Goal: Transaction & Acquisition: Book appointment/travel/reservation

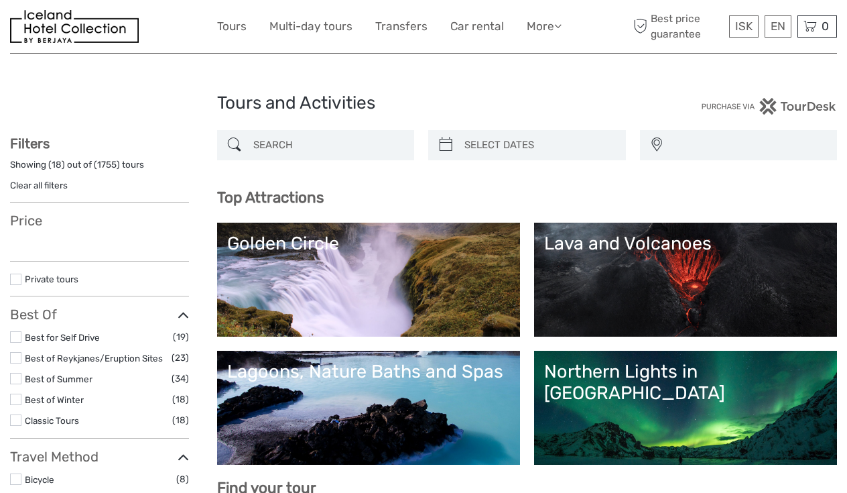
select select
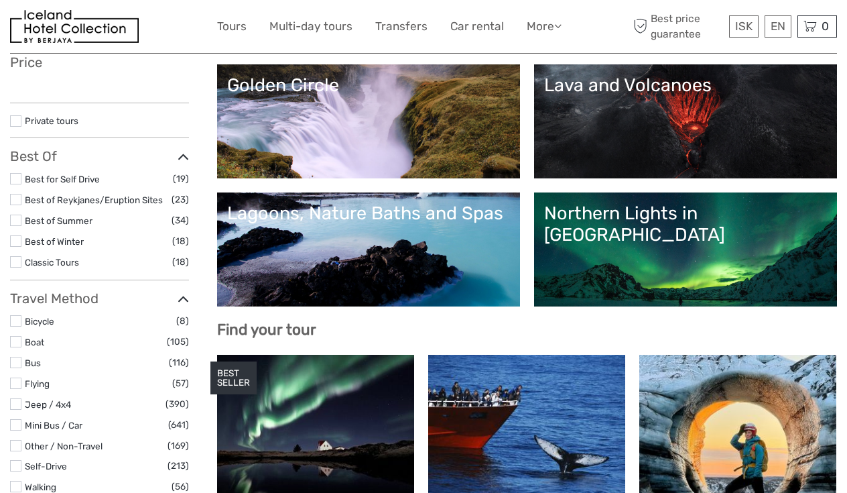
scroll to position [161, 0]
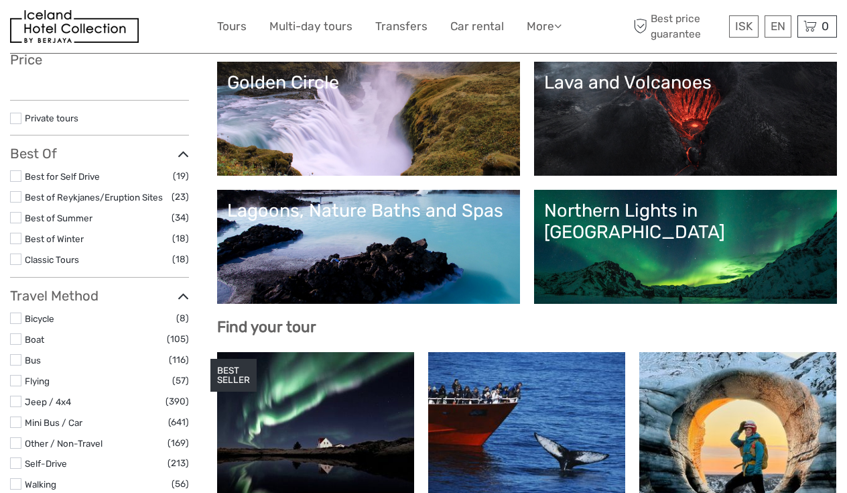
select select
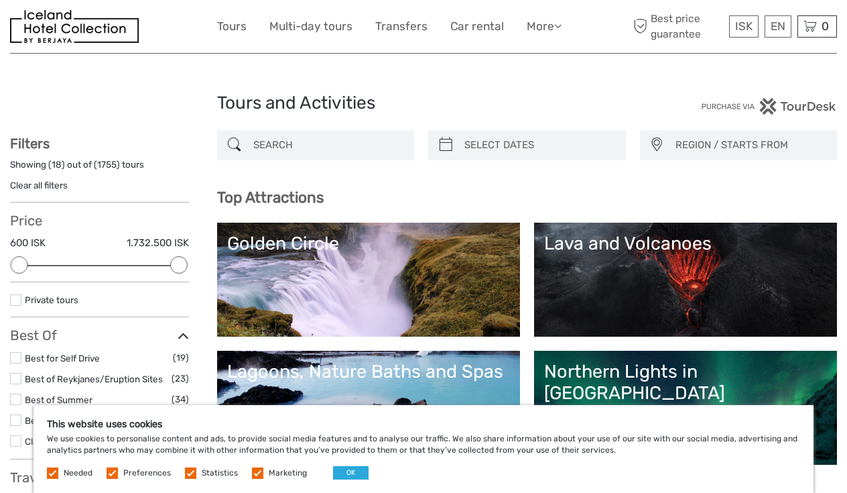
scroll to position [0, 0]
click at [454, 29] on link "Car rental" at bounding box center [477, 26] width 54 height 19
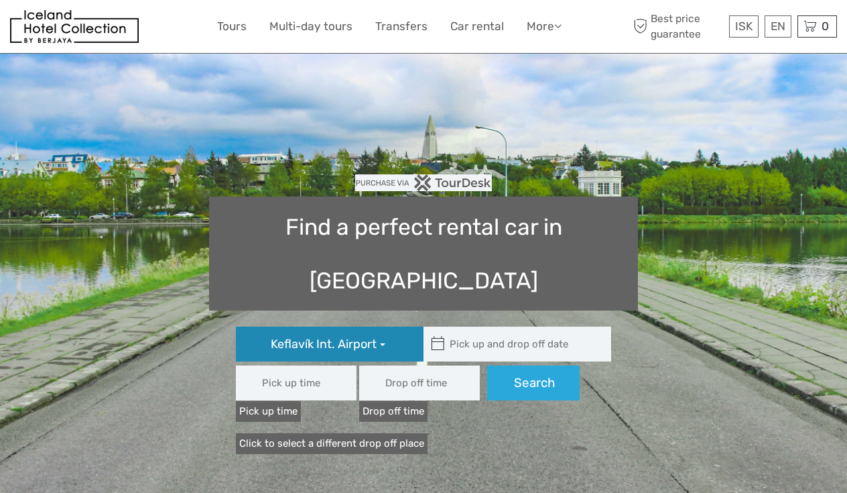
type input "08:00"
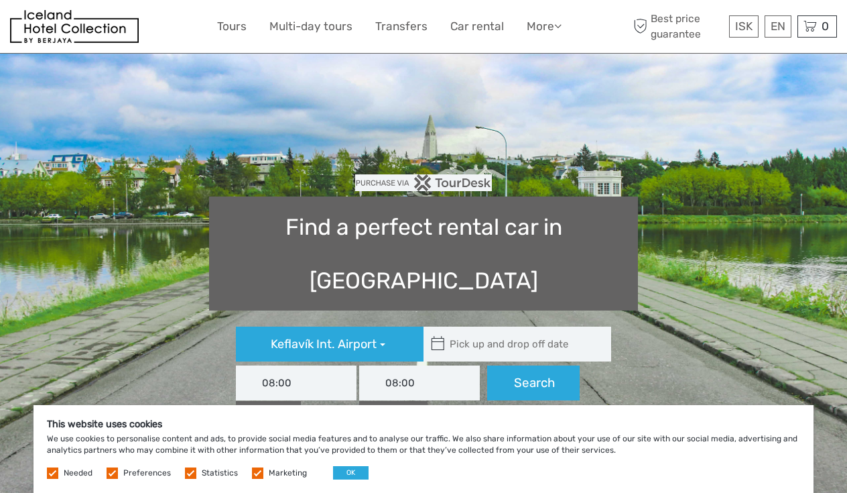
type input "[DATE]"
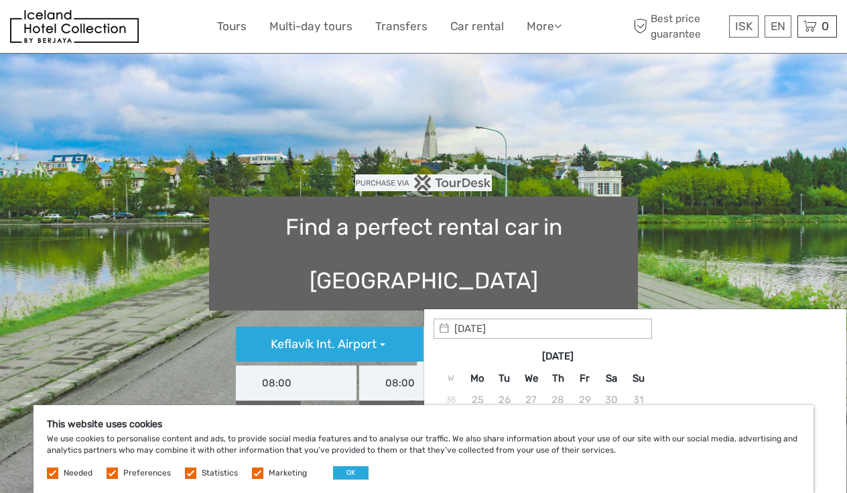
click at [479, 326] on input "text" at bounding box center [514, 343] width 181 height 35
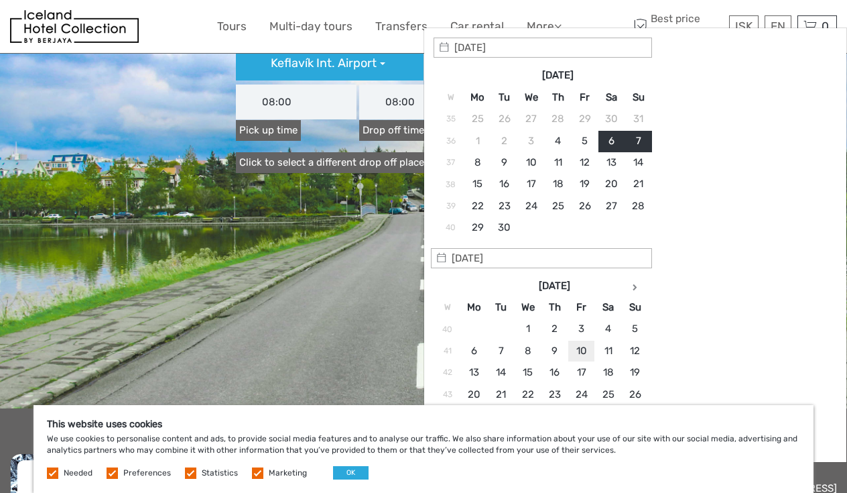
scroll to position [285, 0]
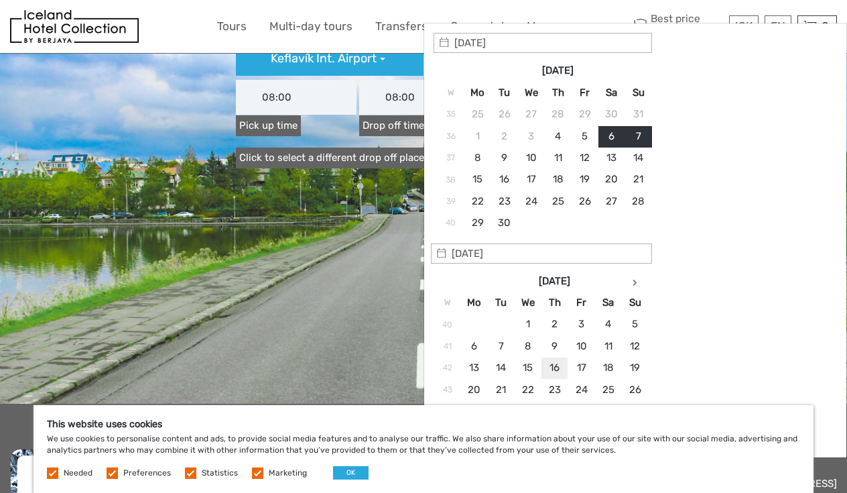
type input "16/10/2025"
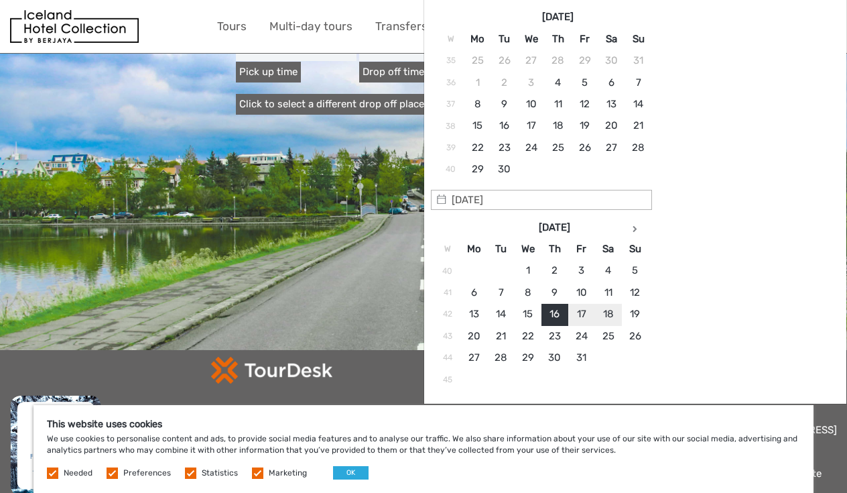
scroll to position [348, 0]
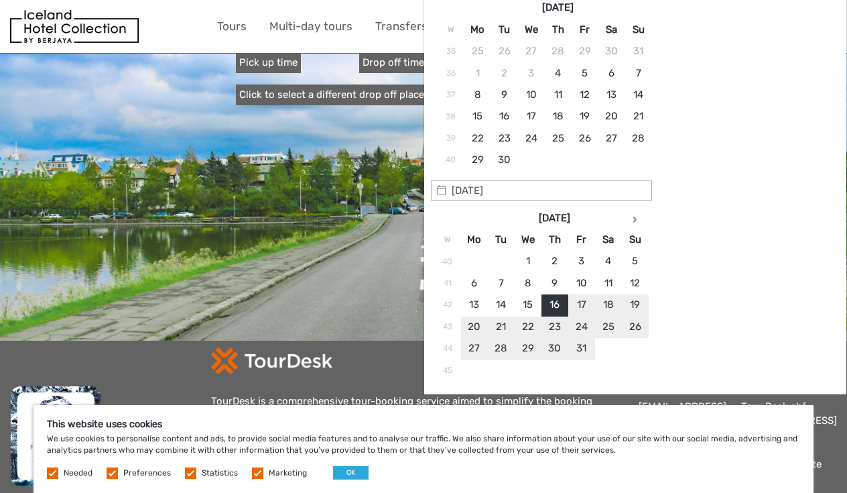
type input "12/10/2025"
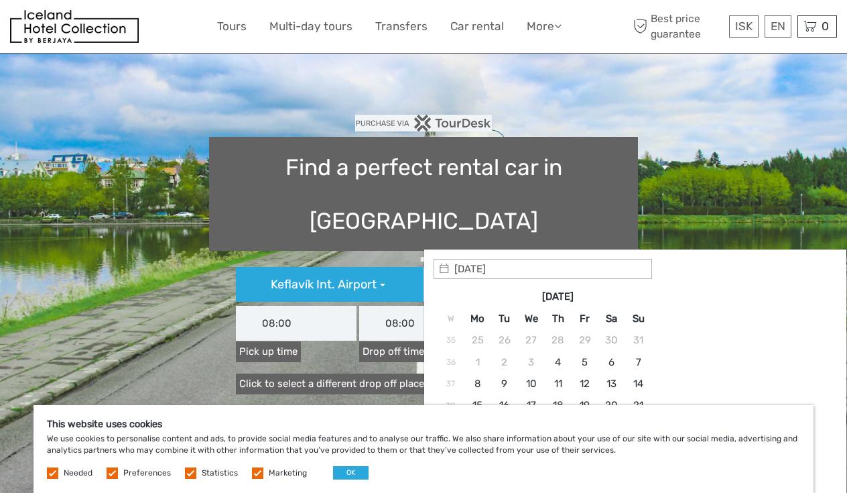
scroll to position [63, 0]
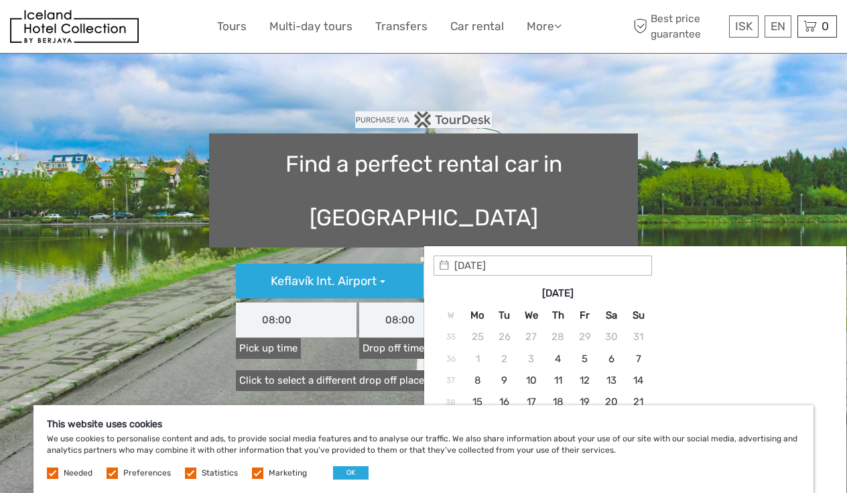
type input "06/09/2025 - 07/09/2025"
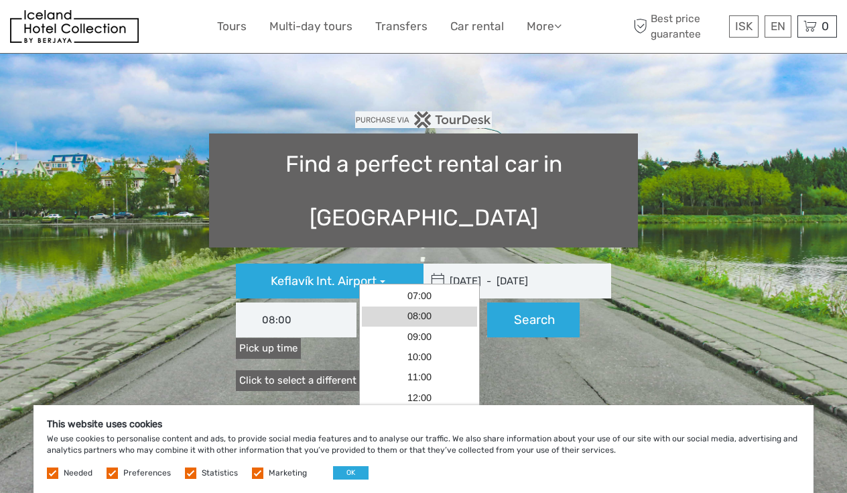
click at [363, 302] on input "08:00" at bounding box center [419, 319] width 121 height 35
type input "06/09/2025"
type input "07/09/2025"
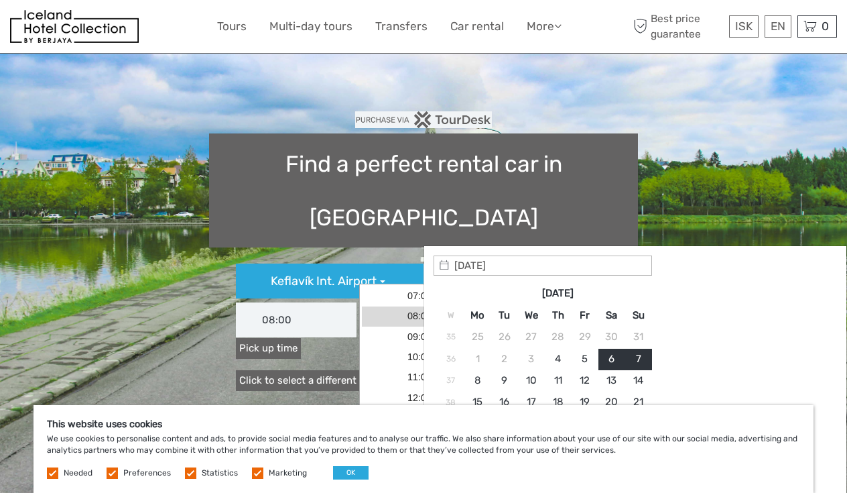
click at [500, 263] on input "06/09/2025 - 07/09/2025" at bounding box center [514, 280] width 181 height 35
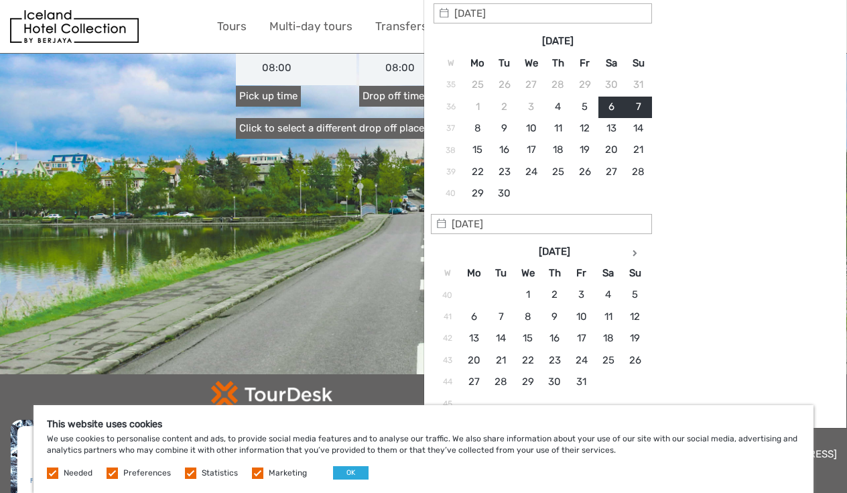
scroll to position [337, 0]
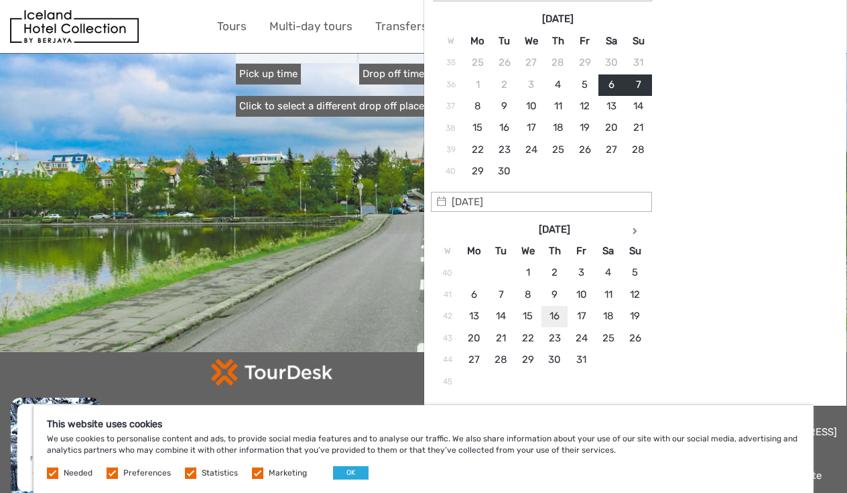
type input "16/10/2025"
type input "22/10/2025"
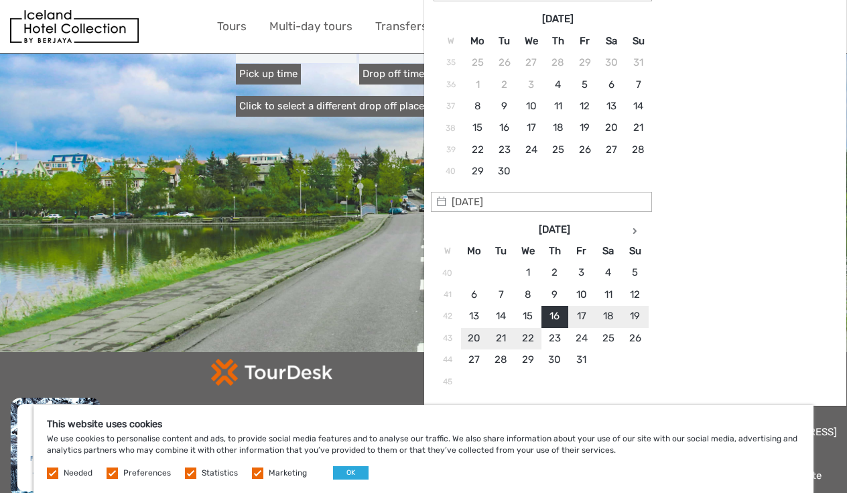
type input "16/10/2025 - 22/10/2025"
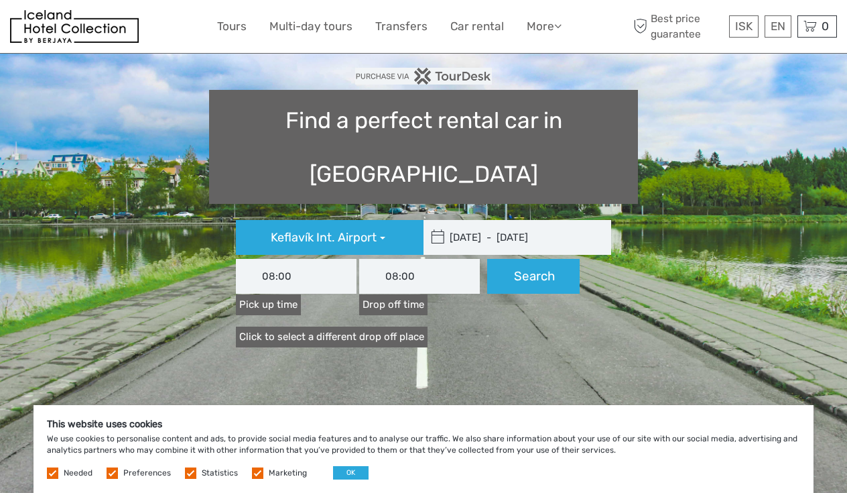
scroll to position [103, 0]
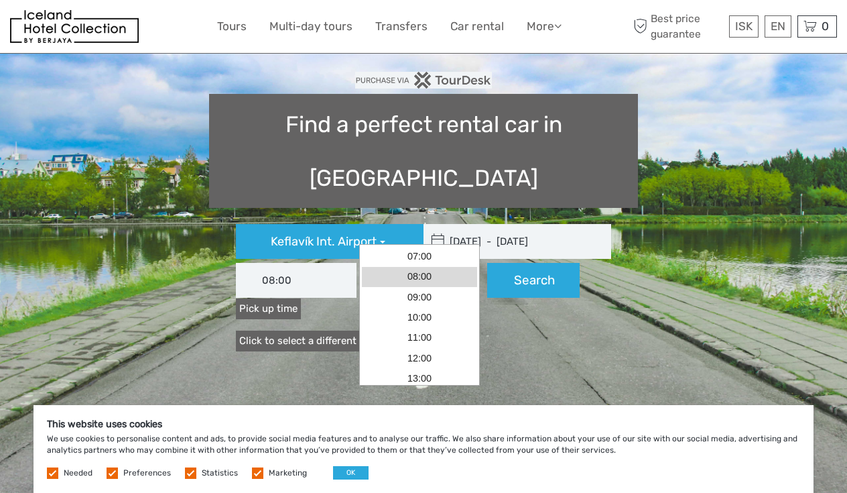
click at [391, 263] on input "08:00" at bounding box center [419, 280] width 121 height 35
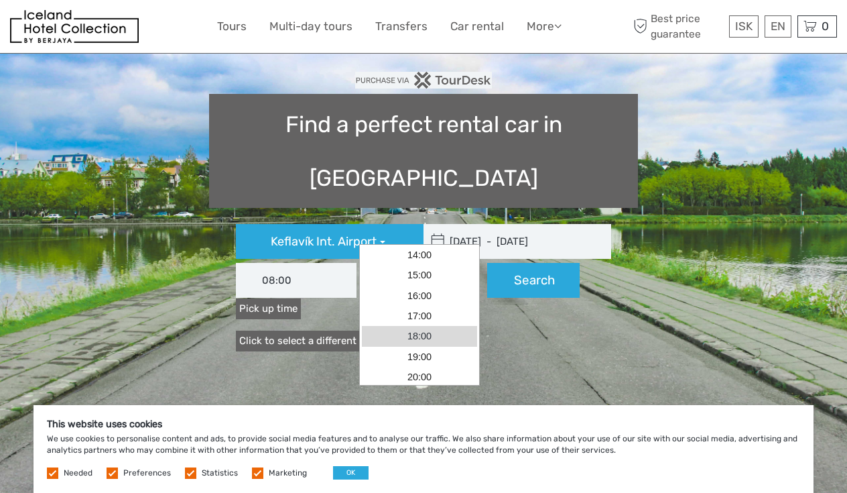
scroll to position [142, 0]
click at [422, 256] on link "14:00" at bounding box center [419, 256] width 115 height 20
type input "14:00"
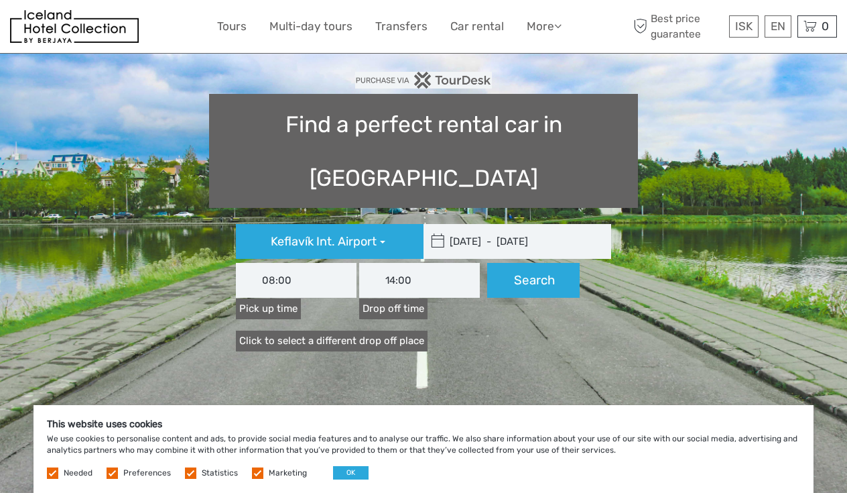
click at [301, 298] on label "Pick up time" at bounding box center [268, 308] width 65 height 21
click at [356, 263] on input "08:00" at bounding box center [296, 280] width 121 height 35
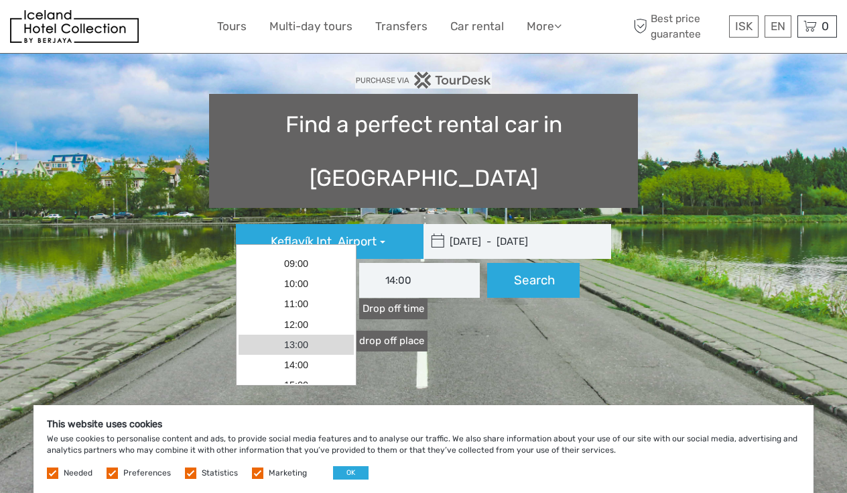
scroll to position [26, 0]
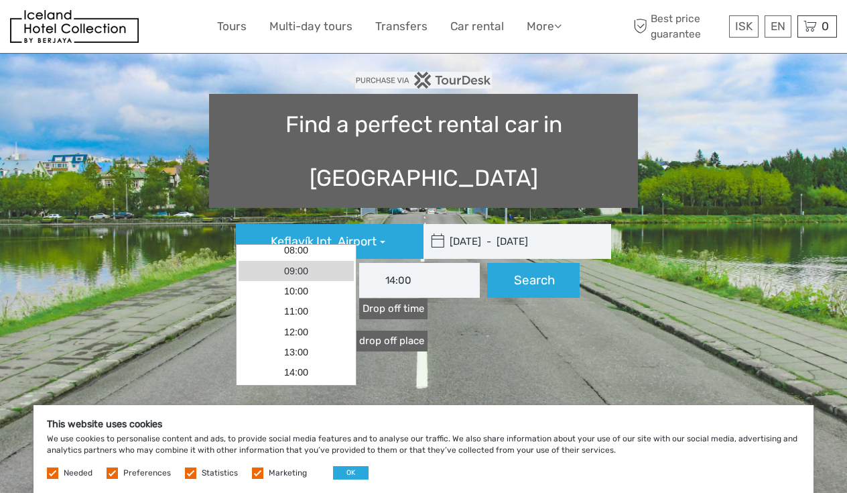
click at [305, 269] on link "09:00" at bounding box center [296, 271] width 115 height 20
type input "09:00"
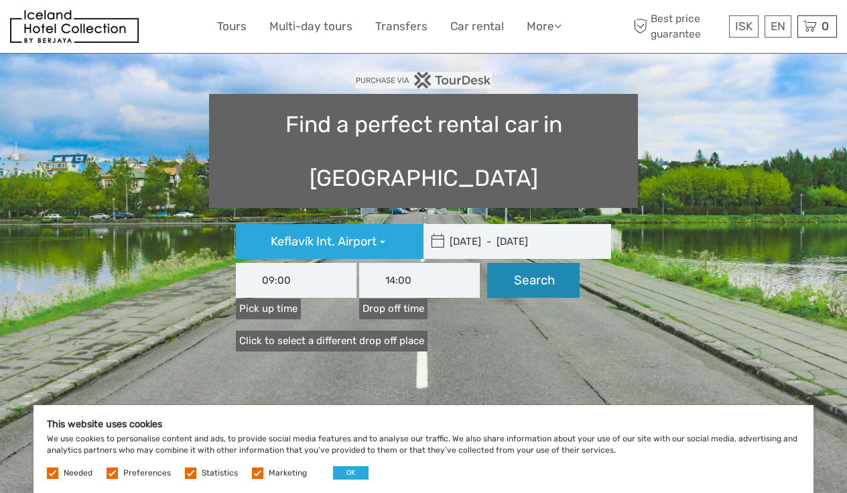
click at [560, 263] on button "Search" at bounding box center [533, 280] width 92 height 35
type input "16/10/2025 - 22/10/2025"
type input "09:00"
type input "14:00"
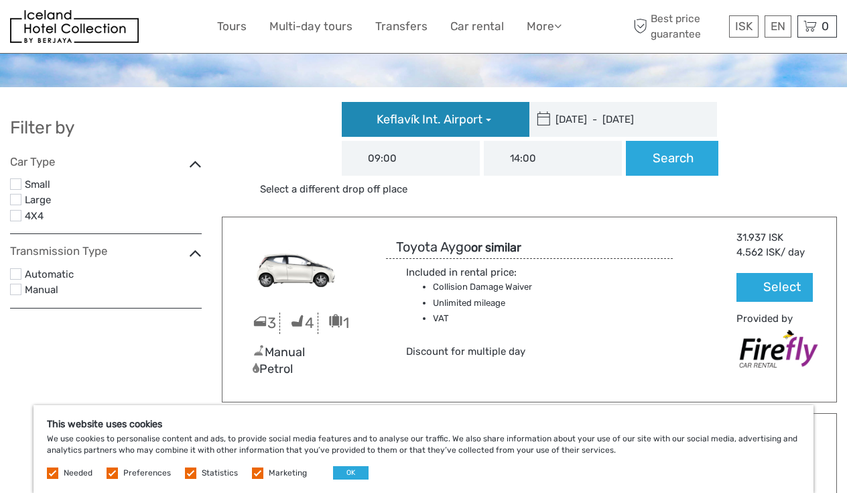
click at [433, 132] on button "Keflavík Int. Airport" at bounding box center [436, 119] width 188 height 35
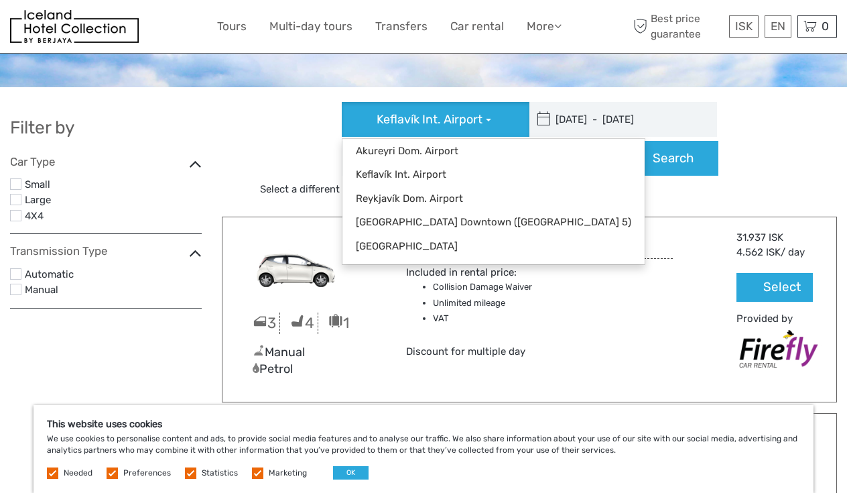
type input "16/10/2025"
type input "22/10/2025"
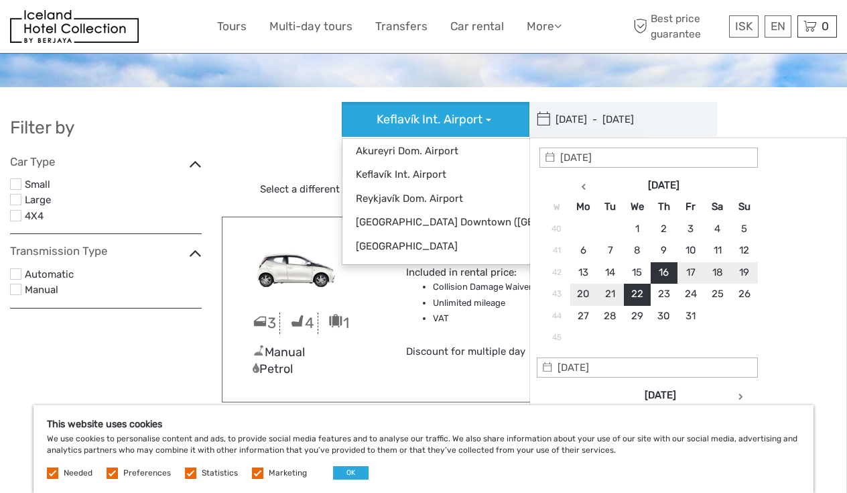
click at [569, 123] on input "16/10/2025 - 22/10/2025" at bounding box center [619, 119] width 181 height 35
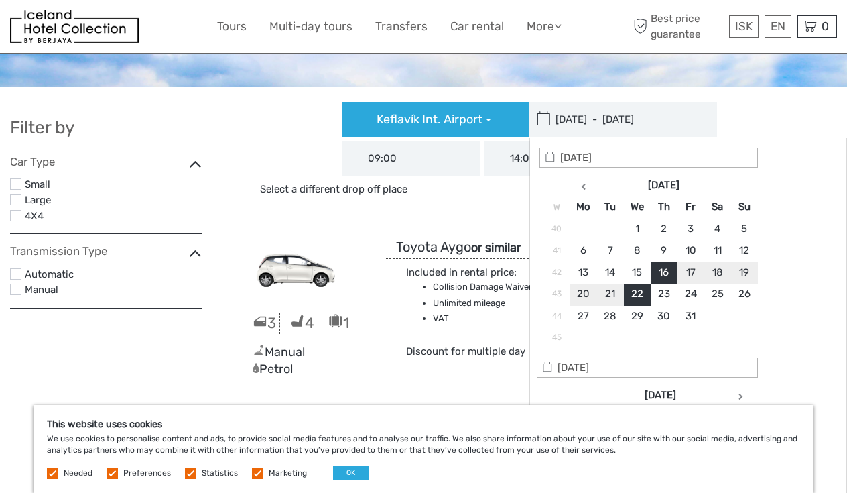
type input "19/10/2025"
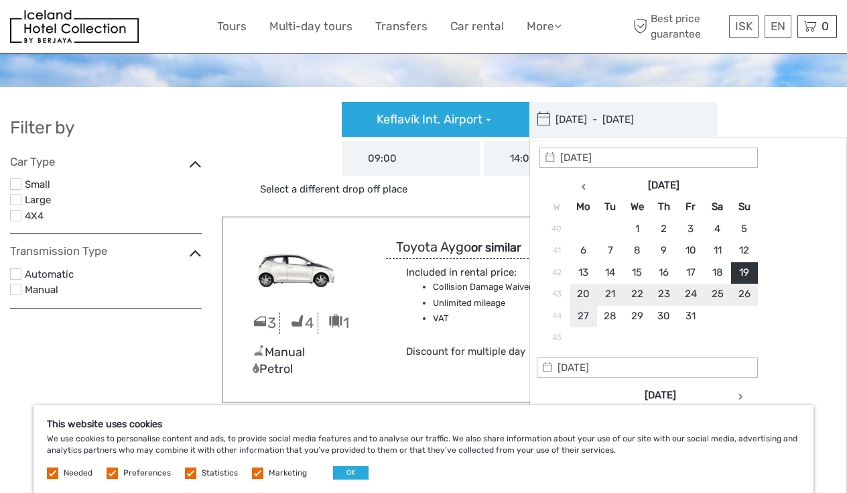
type input "20/10/2025"
type input "19/10/2025 - 20/10/2025"
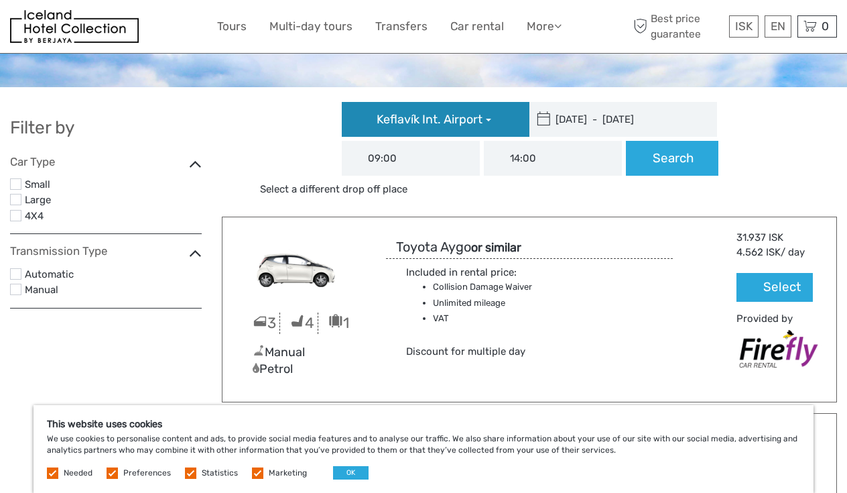
click at [448, 111] on button "Keflavík Int. Airport" at bounding box center [436, 119] width 188 height 35
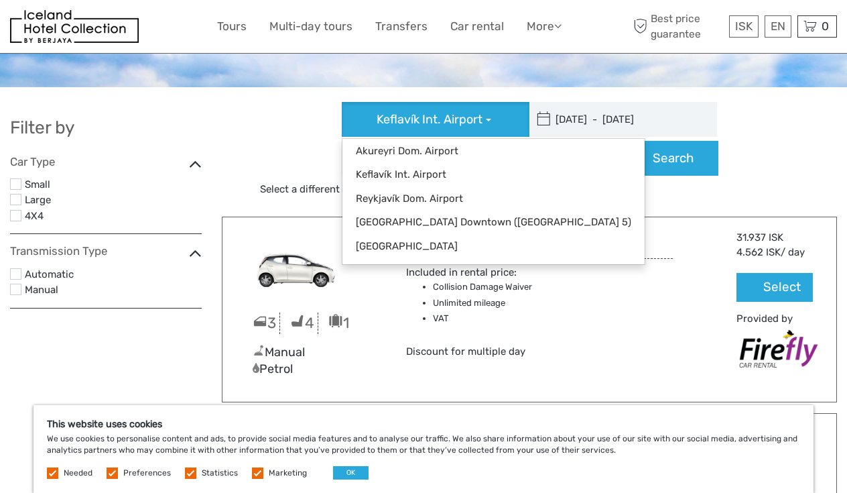
click at [787, 182] on div "Keflavík Int. Airport Akureyri Dom. Airport Keflavík Int. Airport Reykjavík Dom…" at bounding box center [529, 149] width 622 height 94
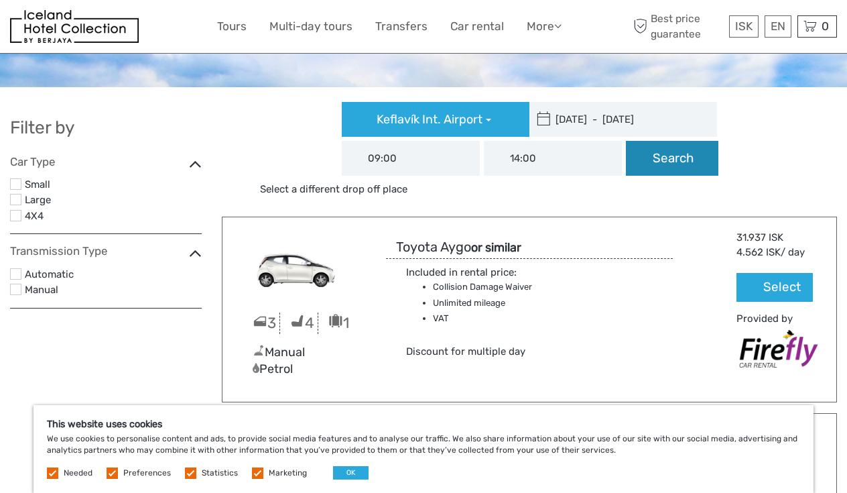
click at [691, 159] on button "Search" at bounding box center [672, 158] width 92 height 35
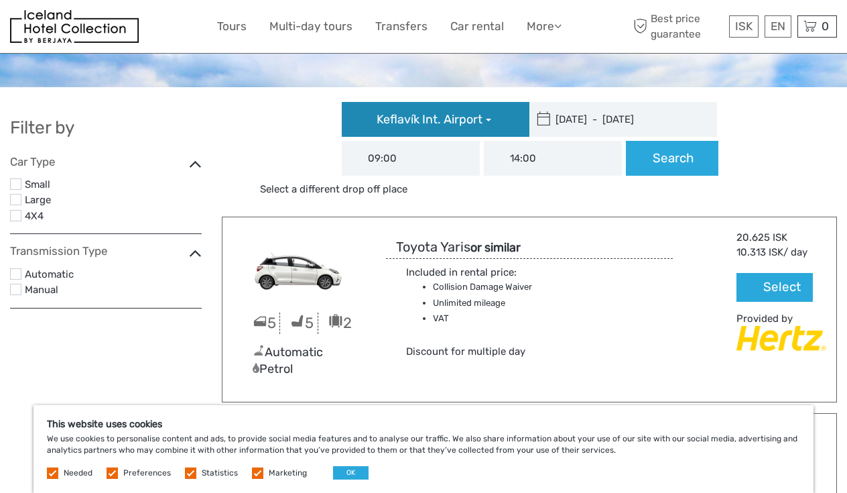
click at [380, 112] on span "Keflavík Int. Airport" at bounding box center [430, 119] width 106 height 15
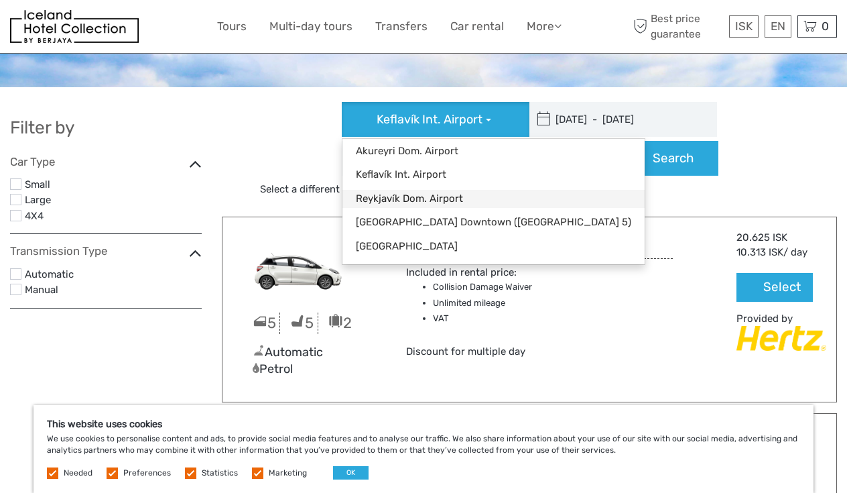
click at [427, 201] on link "Reykjavík Dom. Airport" at bounding box center [493, 199] width 302 height 18
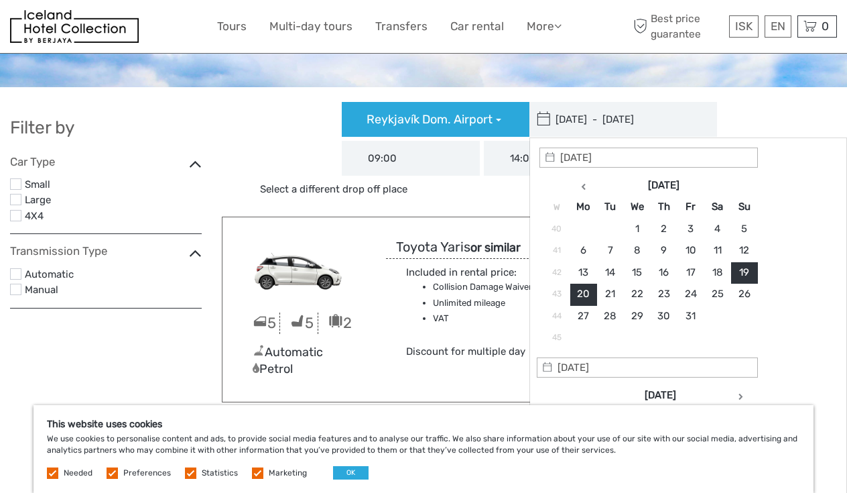
type input "19/10/2025"
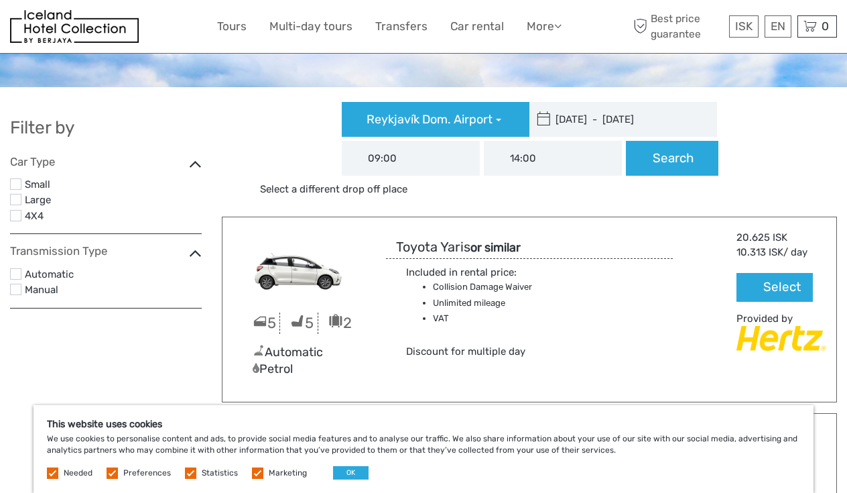
click at [785, 127] on div "Reykjavík Dom. Airport Akureyri Dom. Airport Keflavík Int. Airport Reykjavík Do…" at bounding box center [529, 149] width 622 height 94
click at [666, 162] on button "Search" at bounding box center [672, 158] width 92 height 35
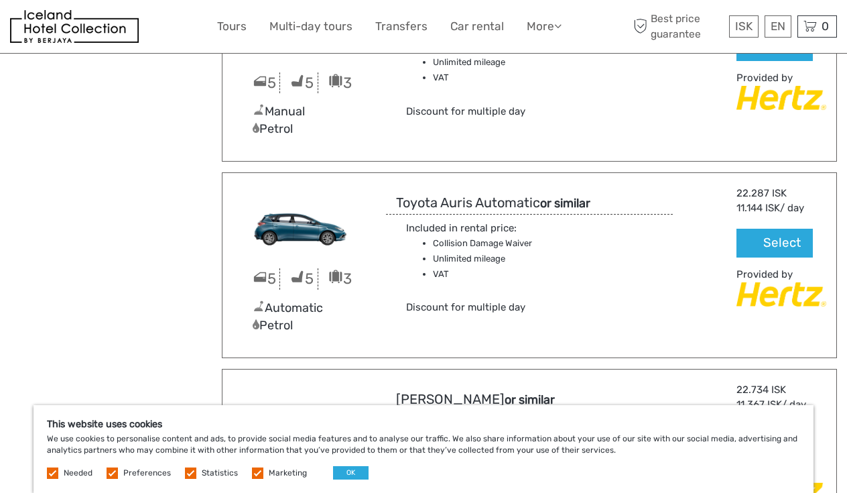
scroll to position [834, 0]
